Goal: Transaction & Acquisition: Obtain resource

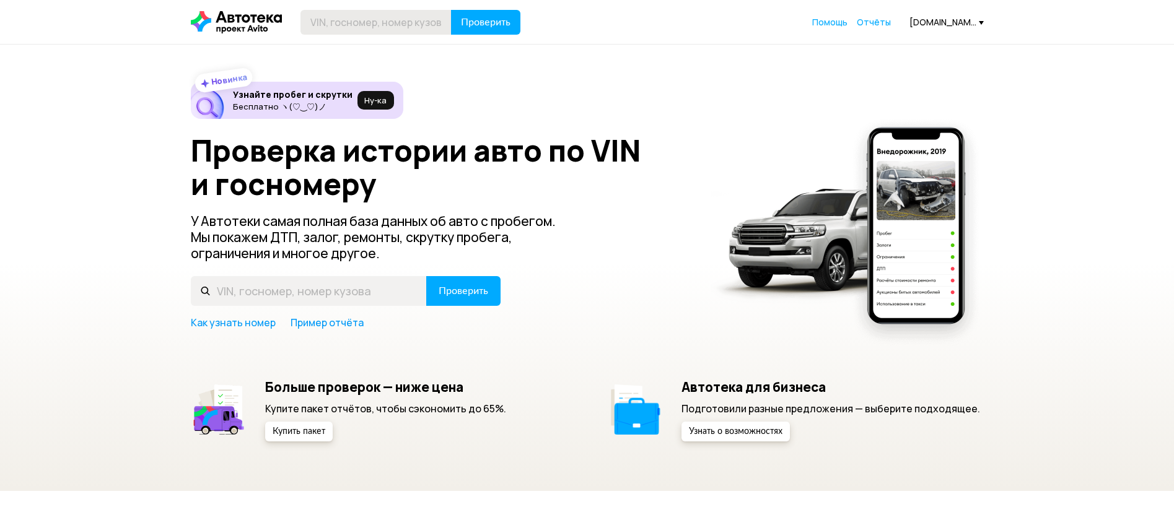
click at [413, 24] on input "text" at bounding box center [376, 22] width 151 height 25
type input "К551ВВ750"
click at [504, 25] on span "Проверить" at bounding box center [486, 22] width 50 height 10
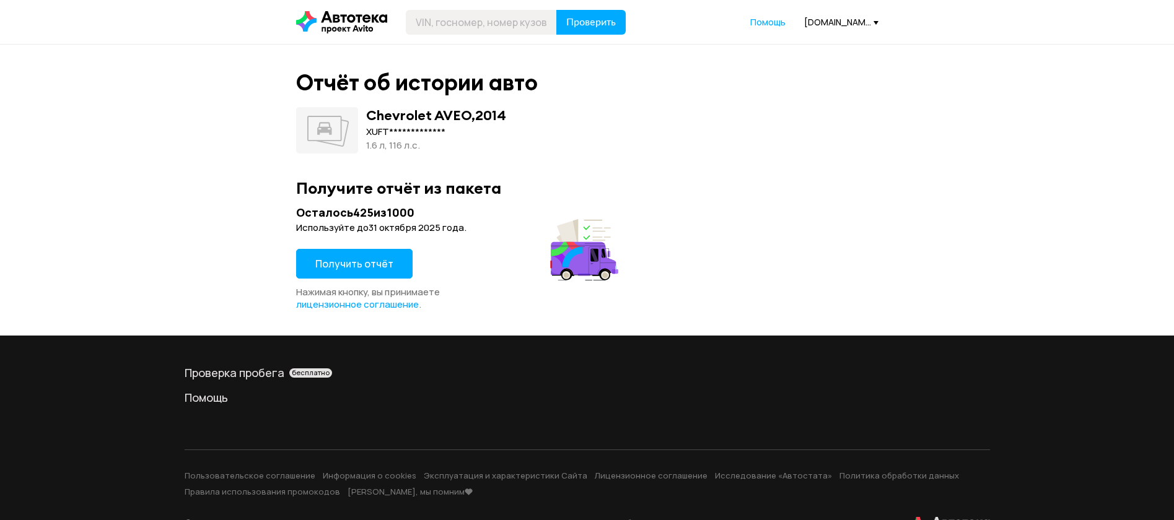
click at [402, 257] on button "Получить отчёт" at bounding box center [354, 264] width 116 height 30
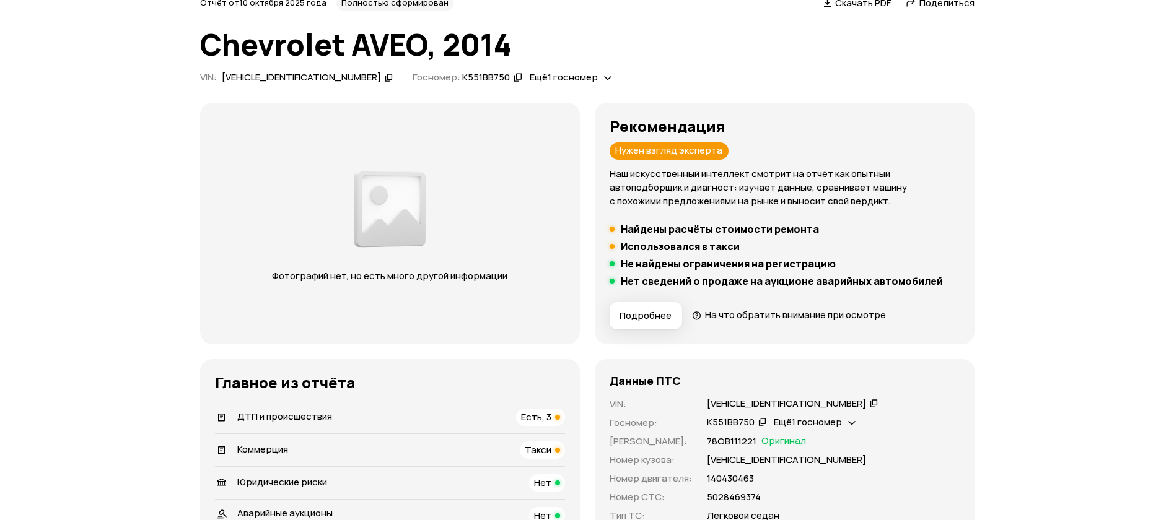
scroll to position [93, 0]
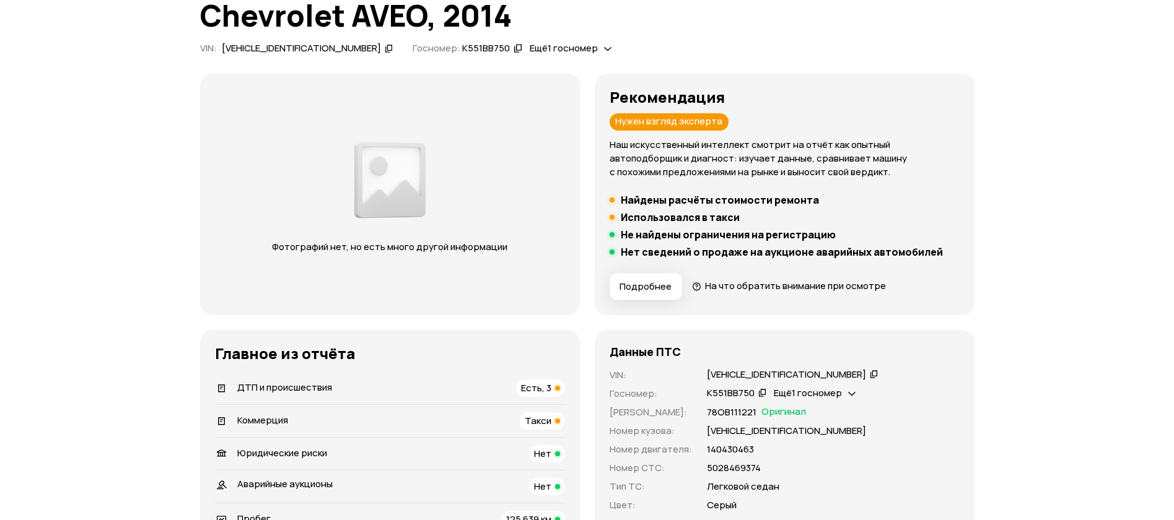
click at [268, 388] on span "ДТП и происшествия" at bounding box center [284, 387] width 95 height 13
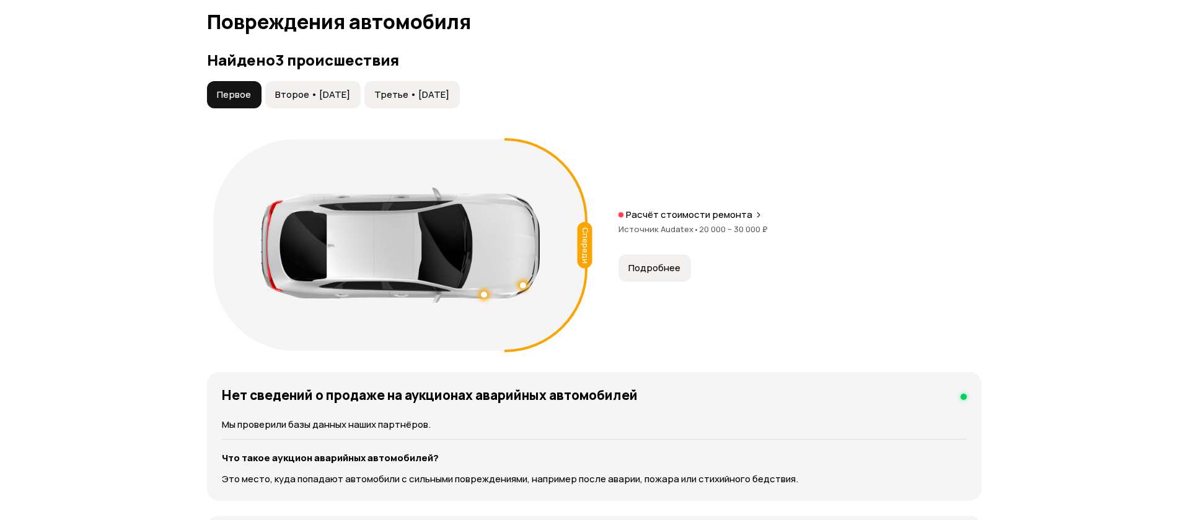
scroll to position [1284, 0]
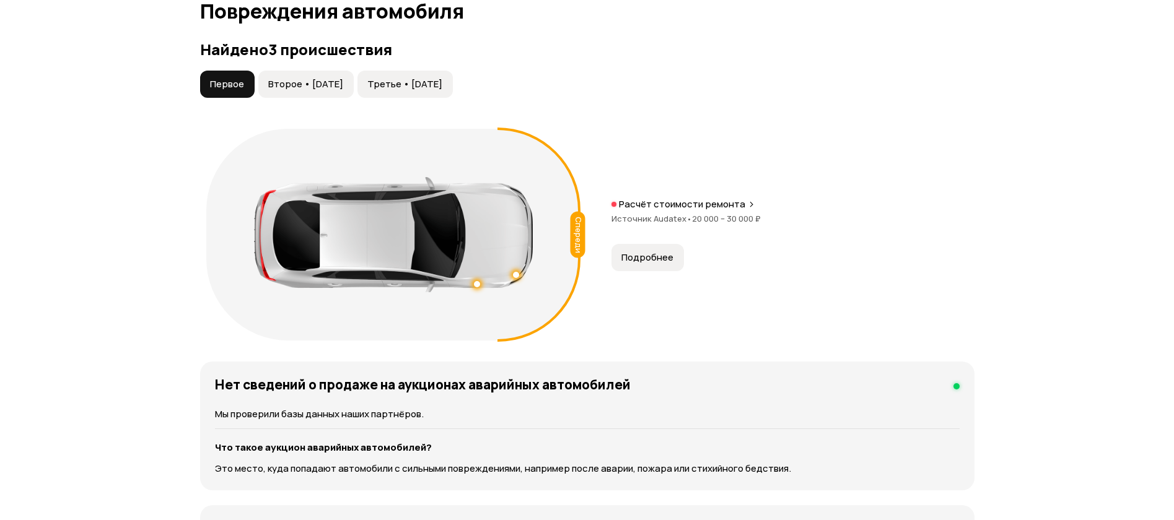
click at [304, 86] on span "Второе • [DATE]" at bounding box center [305, 84] width 75 height 12
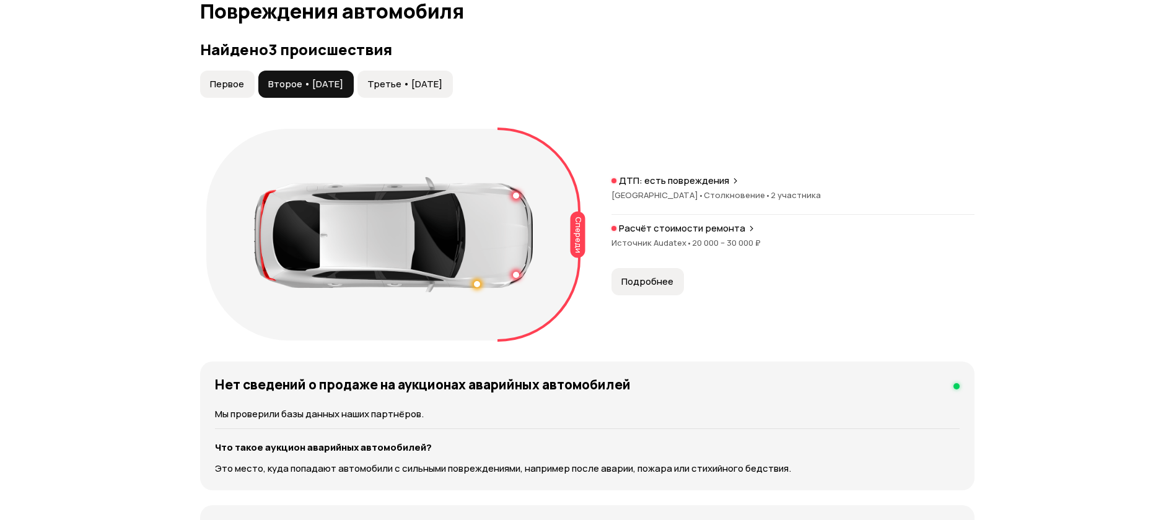
click at [442, 79] on span "Третье • [DATE]" at bounding box center [404, 84] width 75 height 12
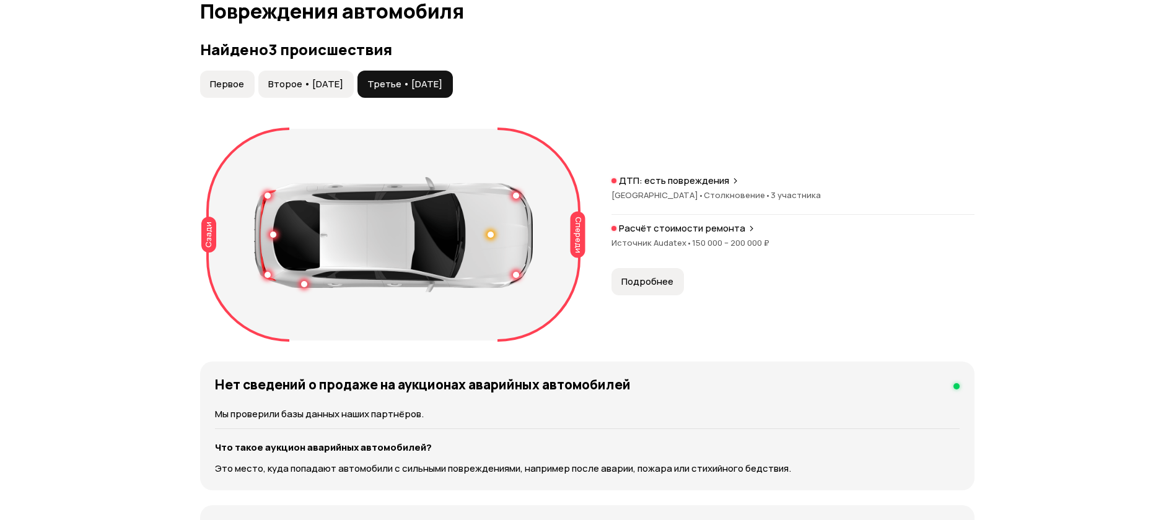
click at [651, 260] on div "Расчёт стоимости ремонта Источник Audatex • 150 000 – 200 000 ₽" at bounding box center [793, 242] width 363 height 40
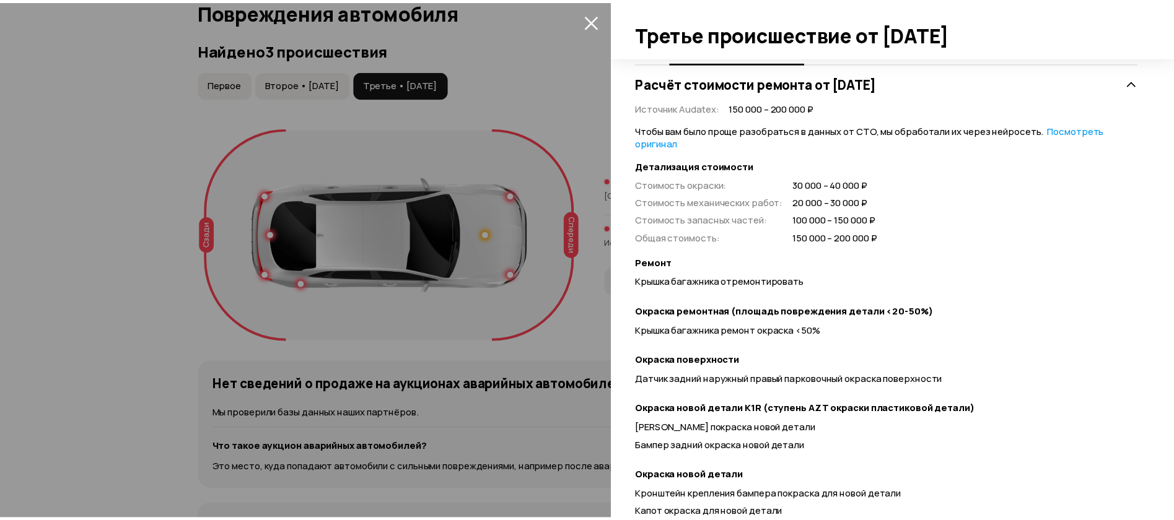
scroll to position [279, 0]
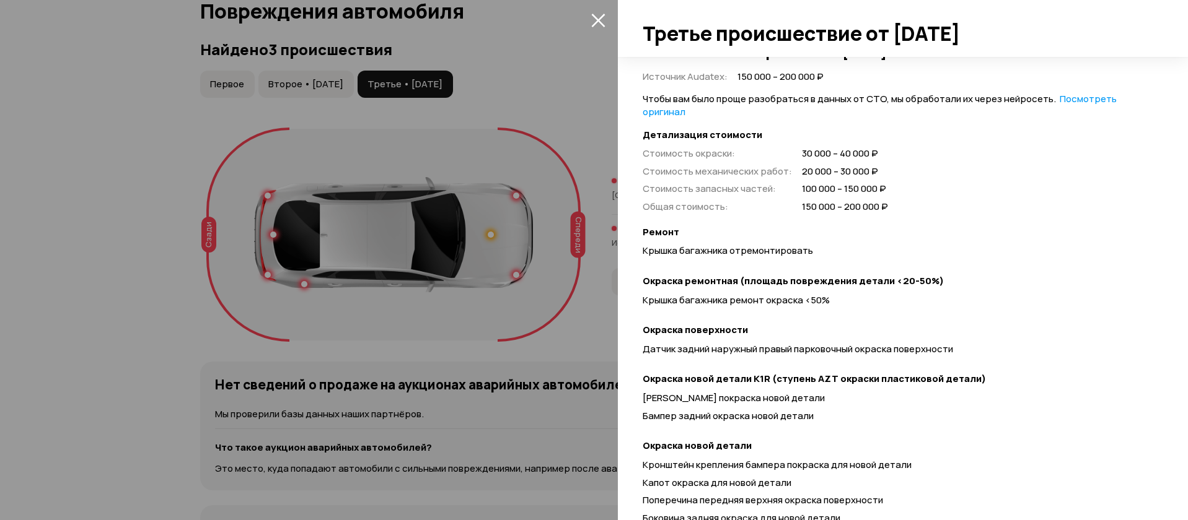
click at [591, 24] on icon "закрыть" at bounding box center [598, 20] width 14 height 14
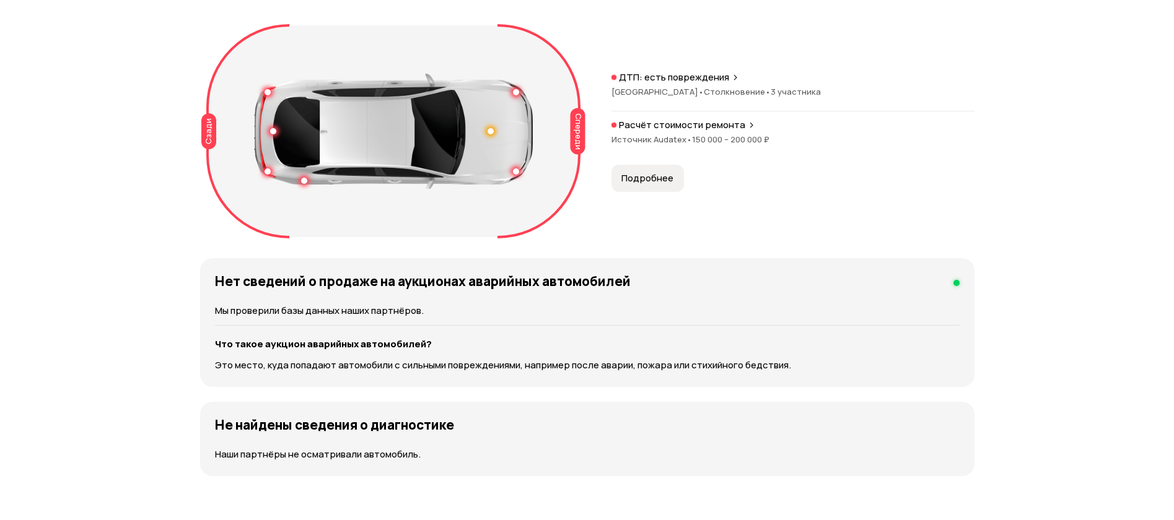
scroll to position [1208, 0]
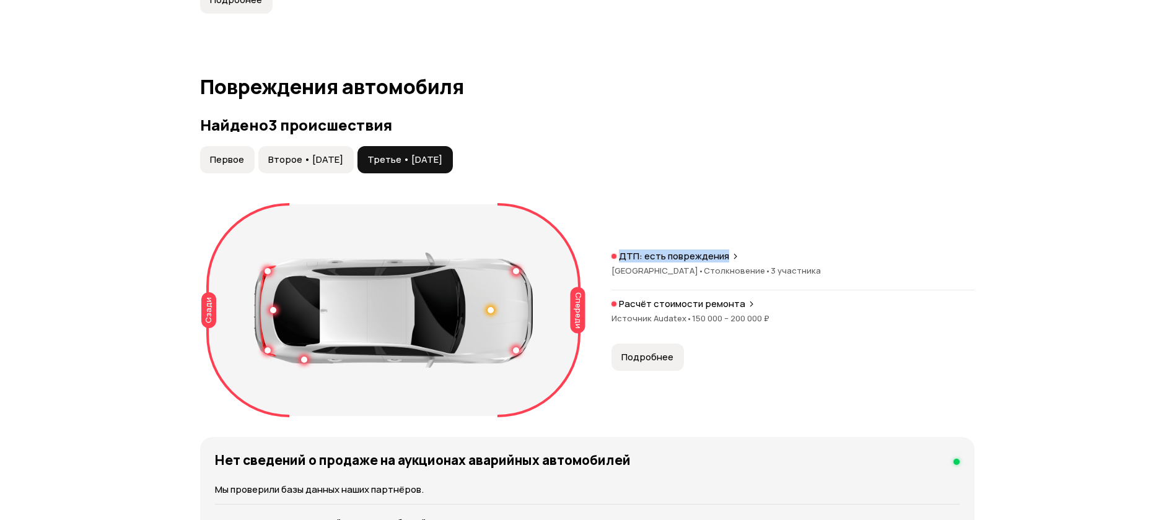
drag, startPoint x: 1174, startPoint y: 191, endPoint x: 1187, endPoint y: 151, distance: 42.7
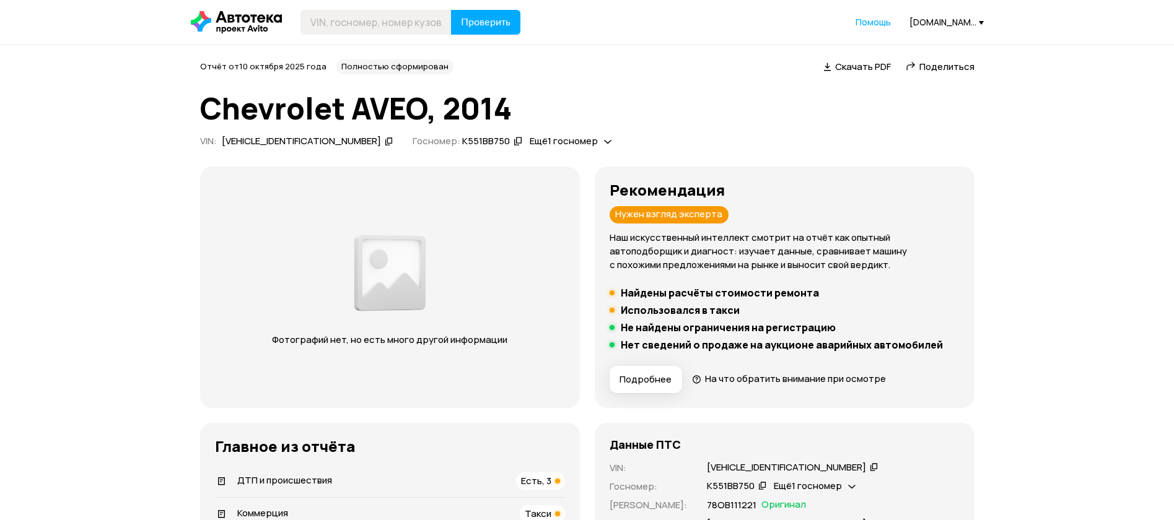
scroll to position [93, 0]
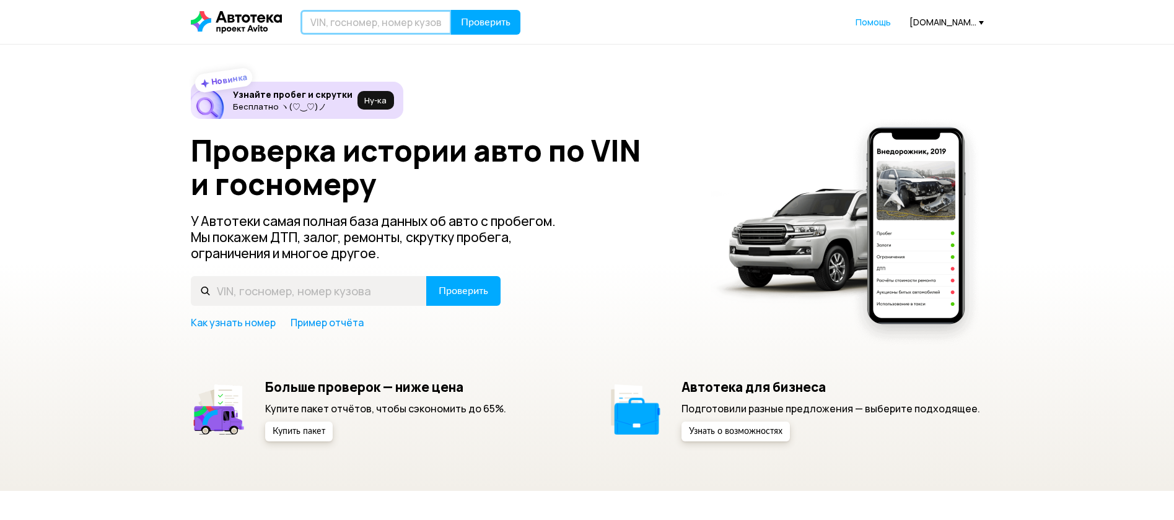
click at [390, 24] on input "text" at bounding box center [376, 22] width 151 height 25
type input "Р339АУ797"
click at [520, 17] on div "Р339АУ797 Проверить Помощь [DOMAIN_NAME][EMAIL_ADDRESS][DOMAIN_NAME]" at bounding box center [588, 22] width 806 height 25
click at [478, 34] on button "Проверить" at bounding box center [485, 22] width 69 height 25
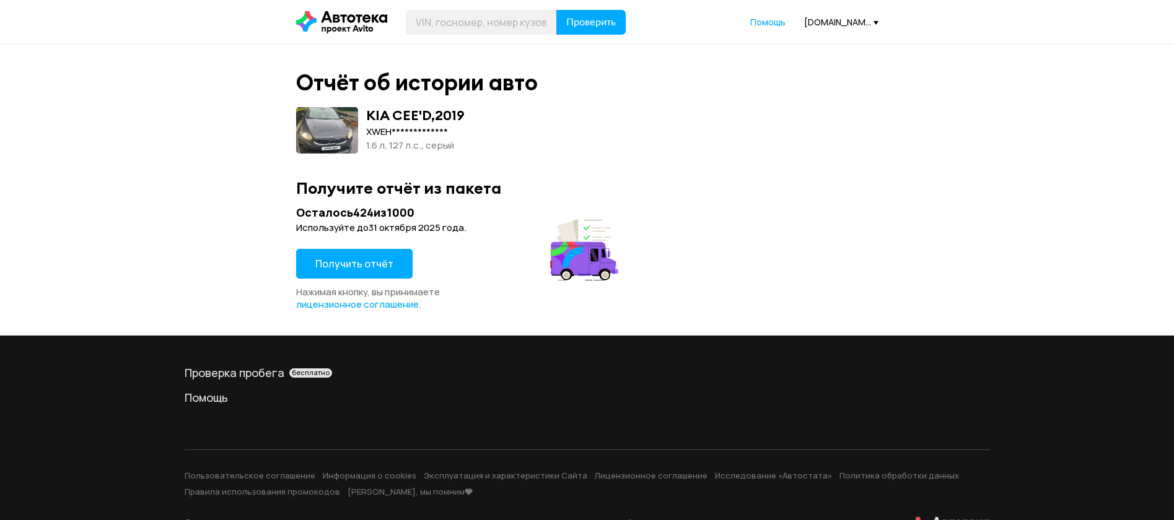
click at [333, 253] on button "Получить отчёт" at bounding box center [354, 264] width 116 height 30
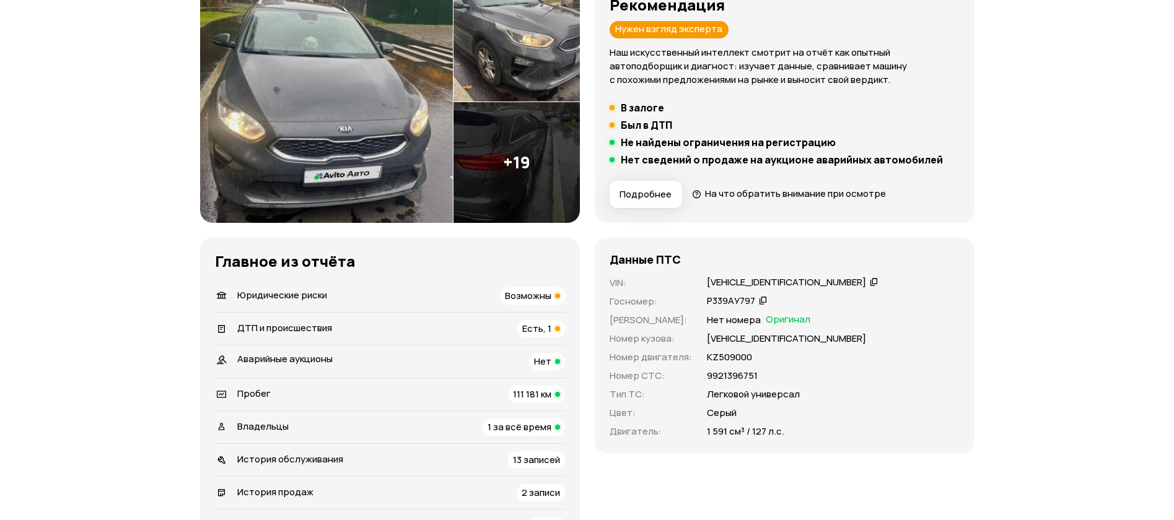
scroll to position [186, 0]
click at [305, 91] on img at bounding box center [326, 102] width 253 height 242
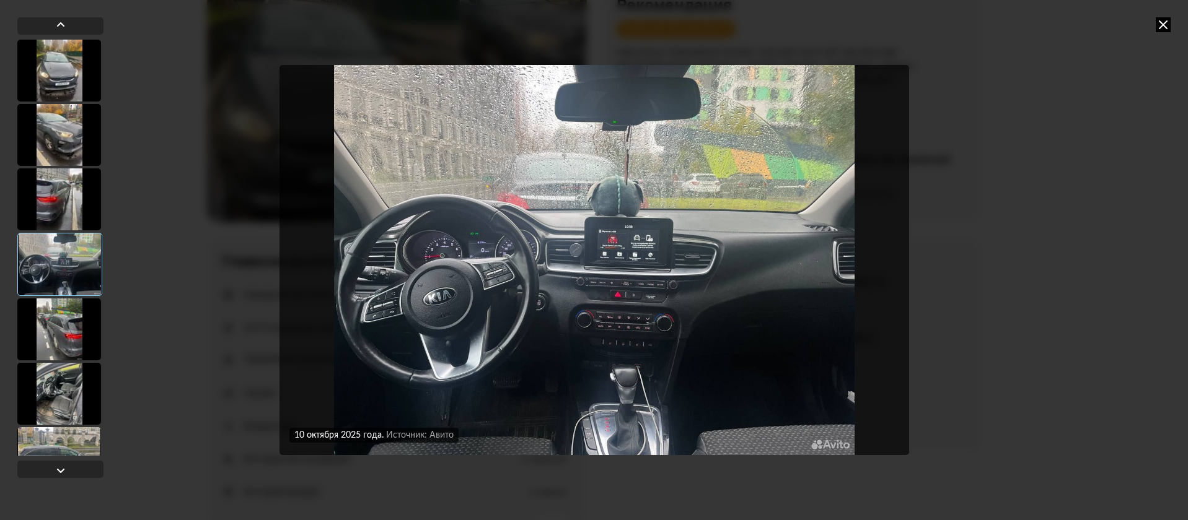
click at [442, 328] on img "Go to Slide 4" at bounding box center [594, 260] width 630 height 390
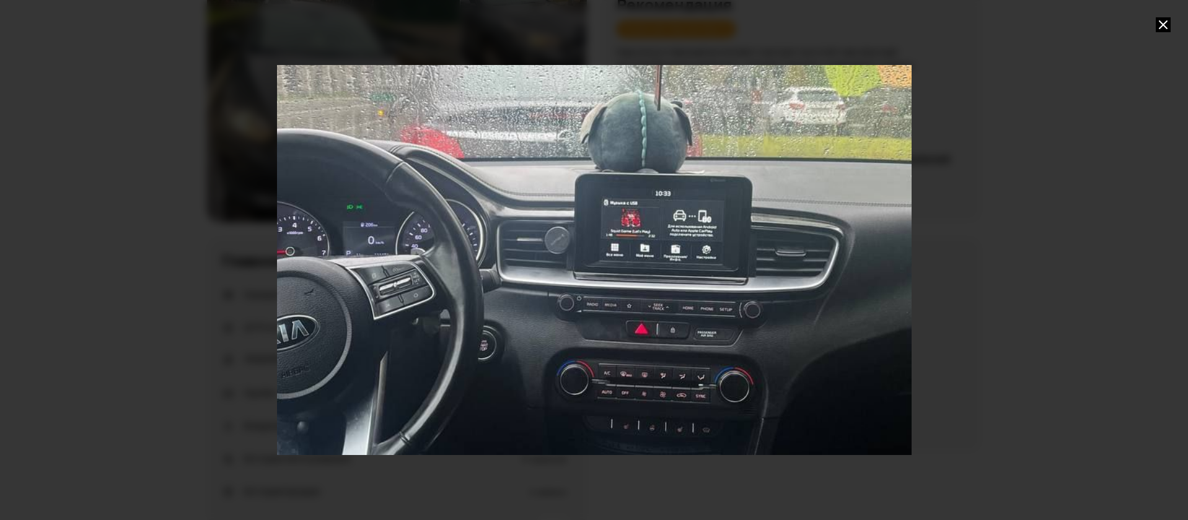
click at [380, 300] on div "Go to Slide 4" at bounding box center [594, 260] width 1269 height 781
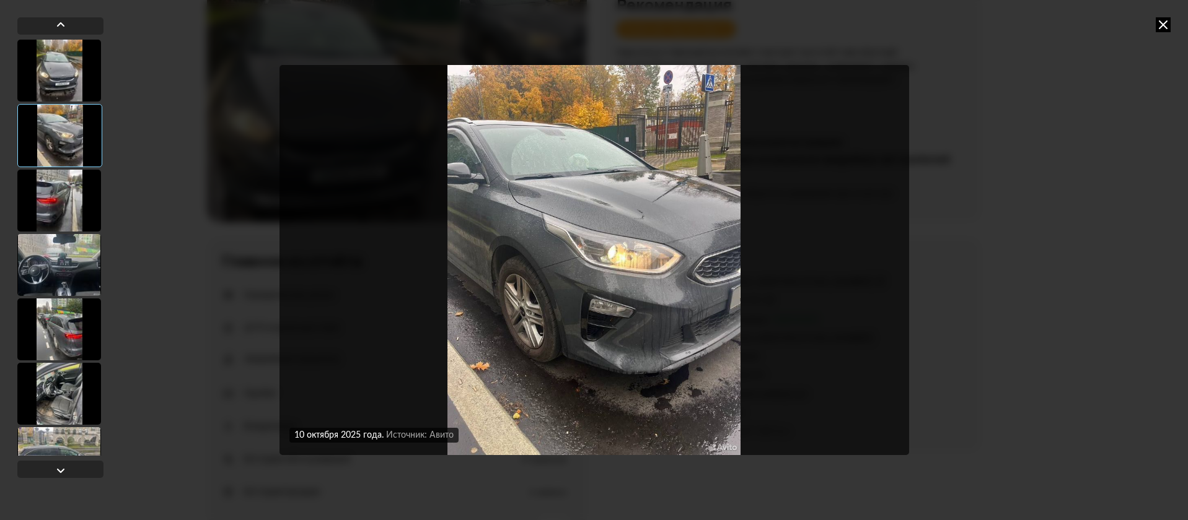
click at [653, 253] on img "Go to Slide 2" at bounding box center [594, 260] width 630 height 390
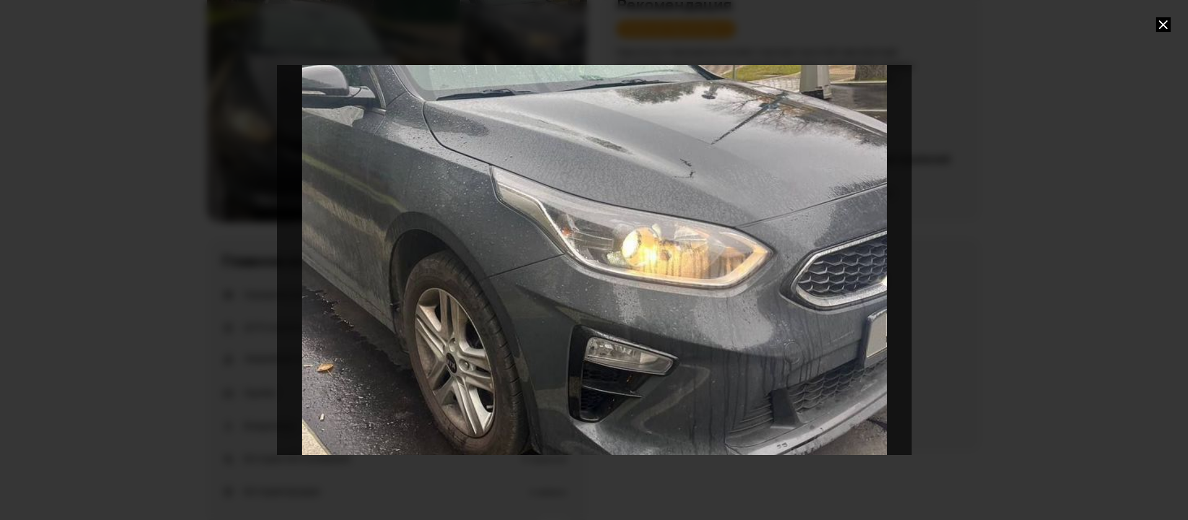
click at [720, 242] on div "Go to Slide 2" at bounding box center [594, 260] width 1269 height 781
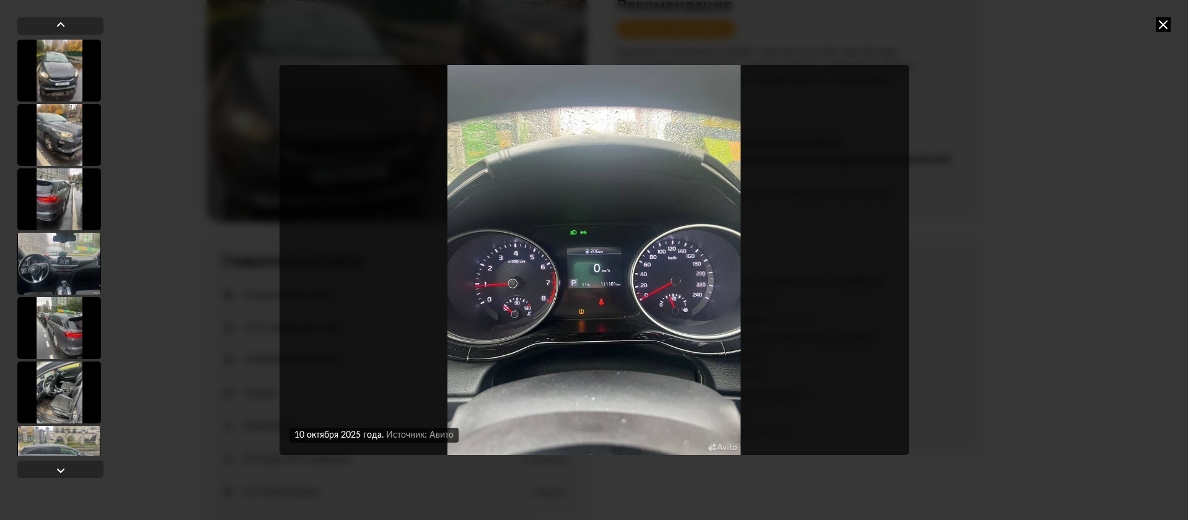
click at [551, 265] on img "Go to Slide 10" at bounding box center [594, 260] width 630 height 390
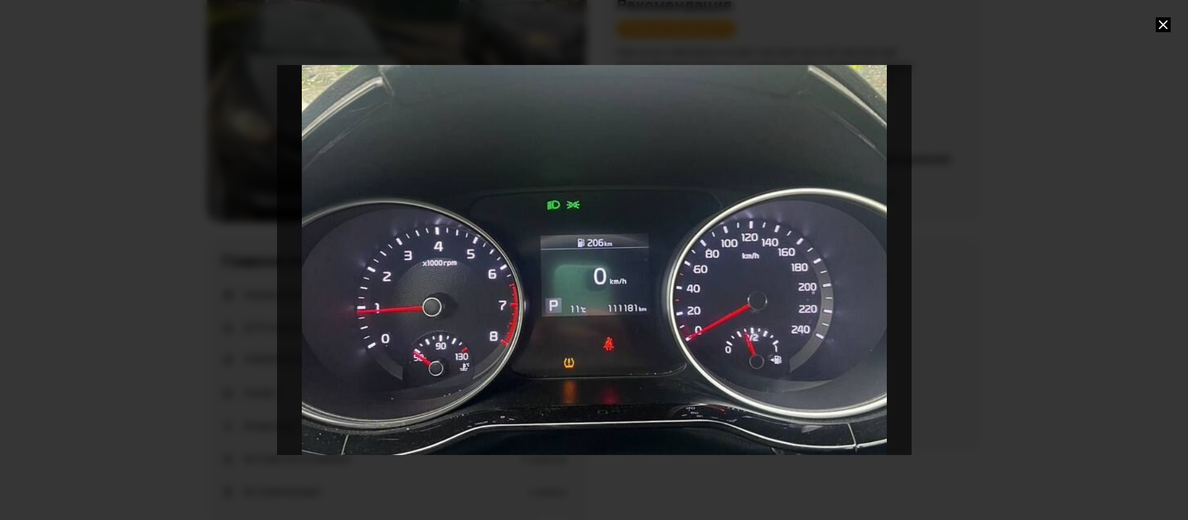
click at [570, 266] on div "Go to Slide 10" at bounding box center [594, 260] width 1269 height 781
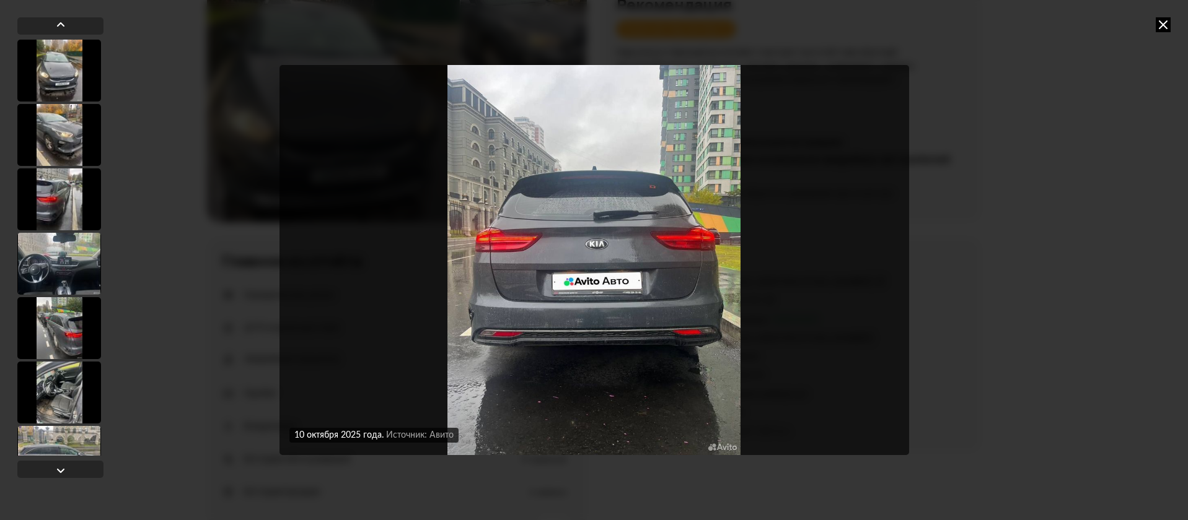
click at [1165, 22] on icon at bounding box center [1163, 24] width 15 height 15
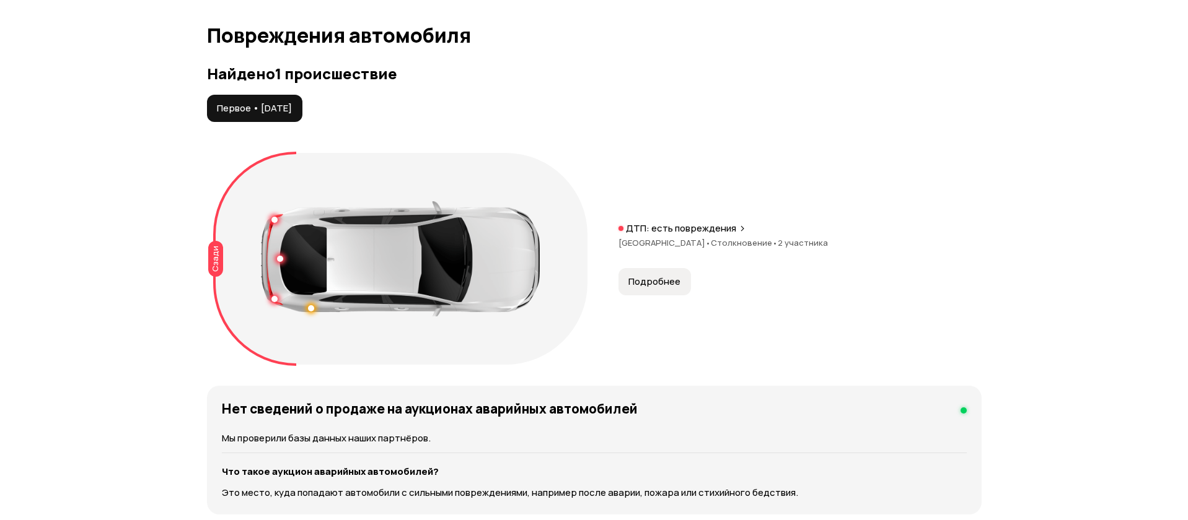
scroll to position [1301, 0]
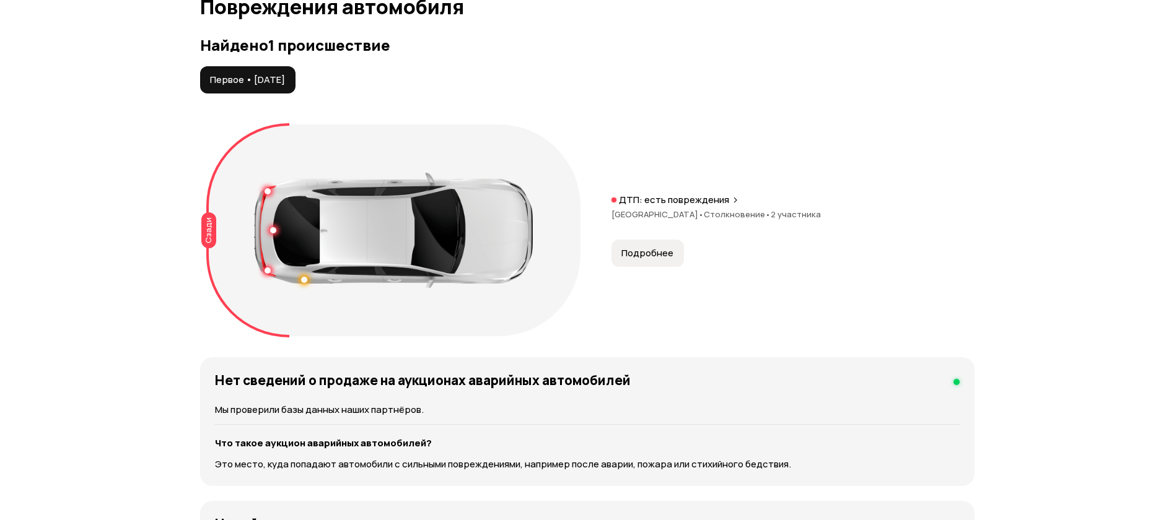
click at [639, 253] on span "Подробнее" at bounding box center [647, 253] width 52 height 12
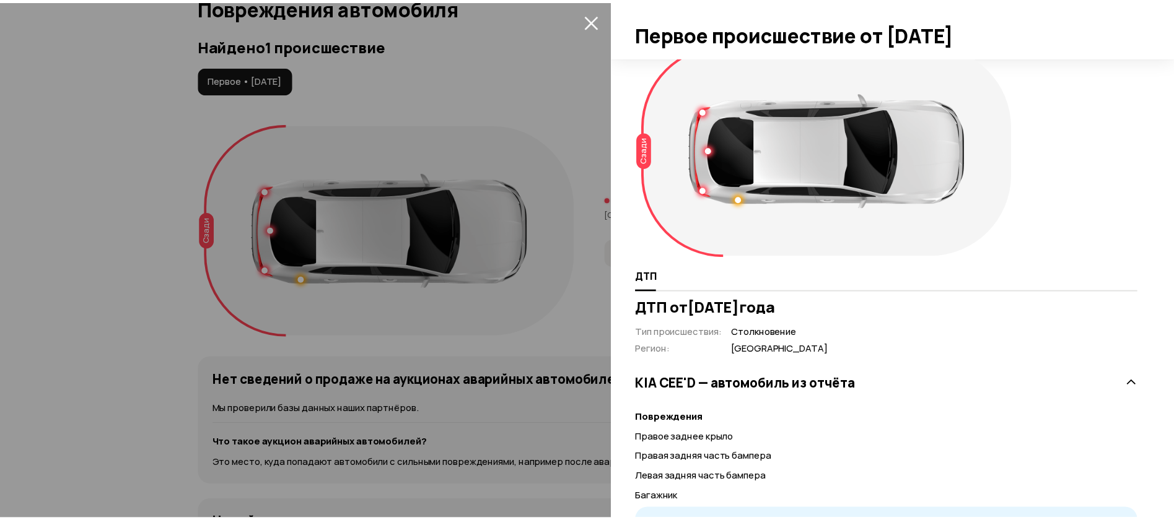
scroll to position [0, 0]
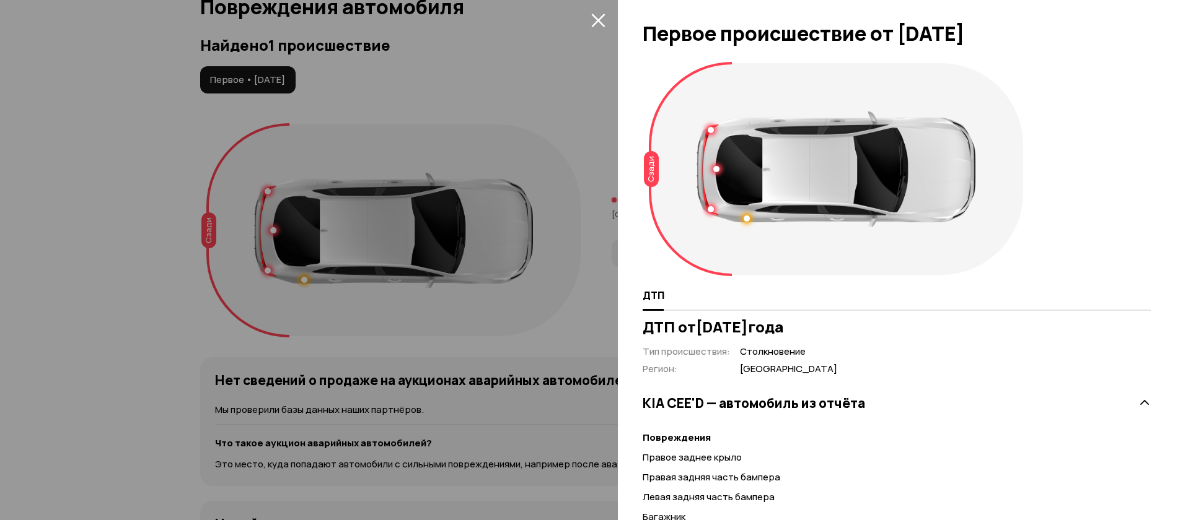
click at [591, 18] on icon "закрыть" at bounding box center [598, 20] width 14 height 14
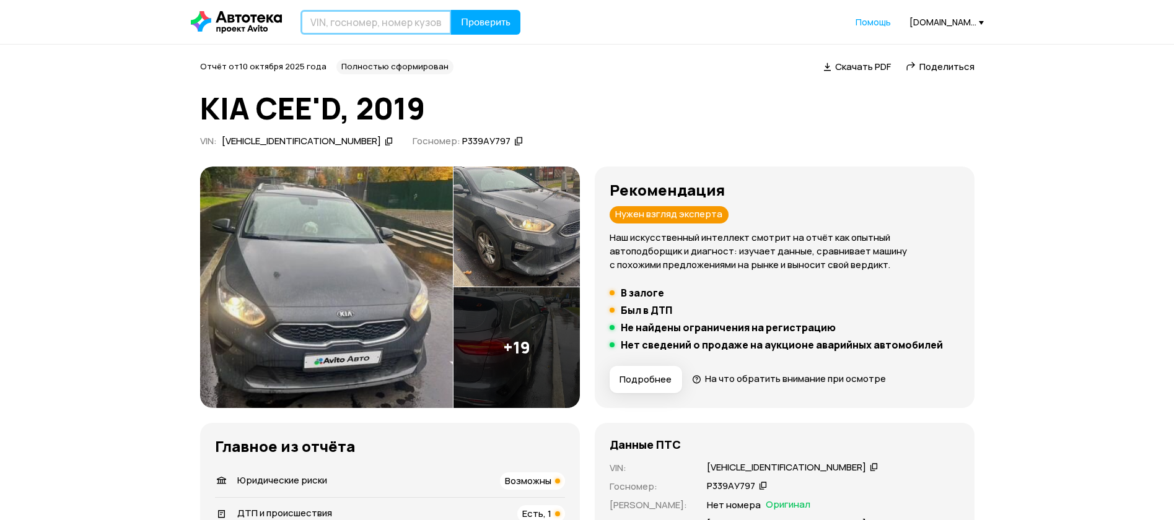
click at [345, 12] on input "text" at bounding box center [376, 22] width 151 height 25
type input "А485КС977"
click at [451, 10] on button "Проверить" at bounding box center [485, 22] width 69 height 25
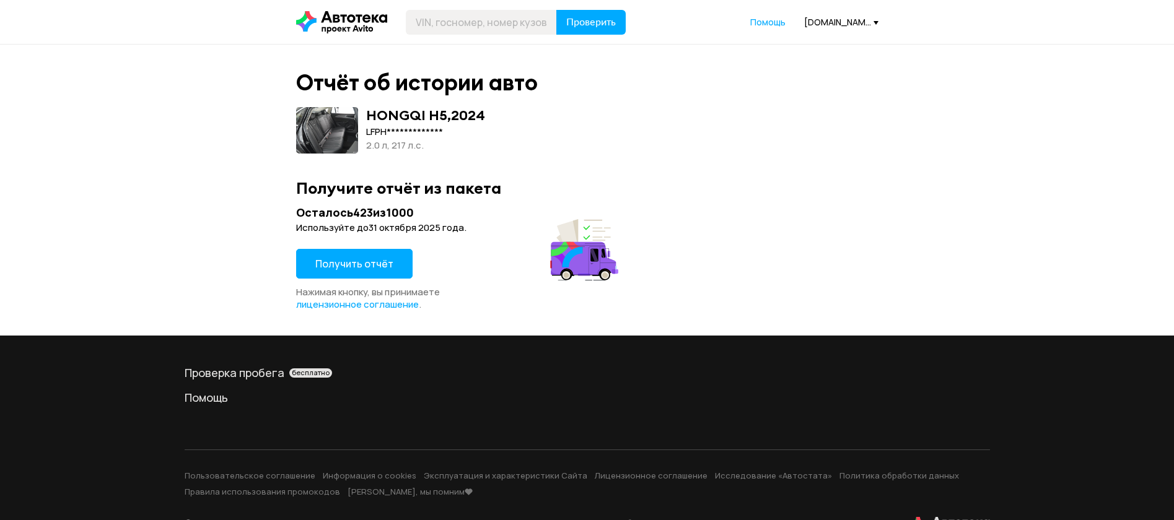
click at [393, 264] on button "Получить отчёт" at bounding box center [354, 264] width 116 height 30
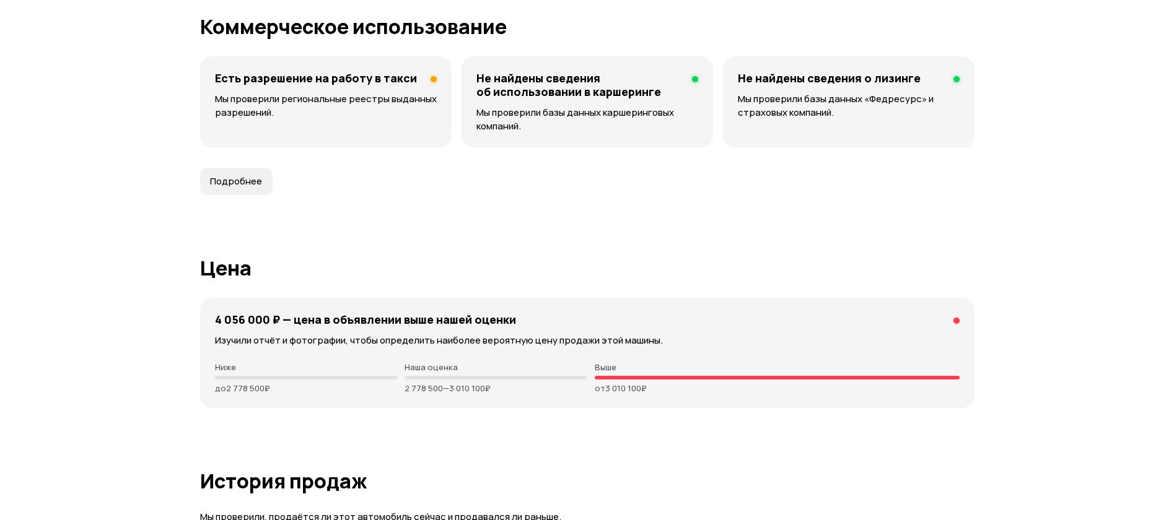
scroll to position [2324, 0]
